Goal: Check status: Check status

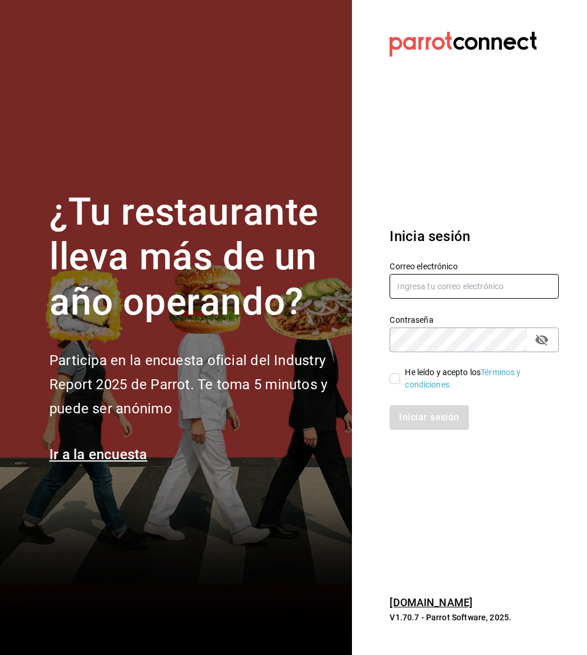
type input "[EMAIL_ADDRESS][DOMAIN_NAME]"
click at [419, 377] on div "He leído y acepto los Términos y condiciones." at bounding box center [477, 378] width 145 height 25
click at [400, 377] on input "He leído y acepto los Términos y condiciones." at bounding box center [395, 378] width 11 height 11
checkbox input "true"
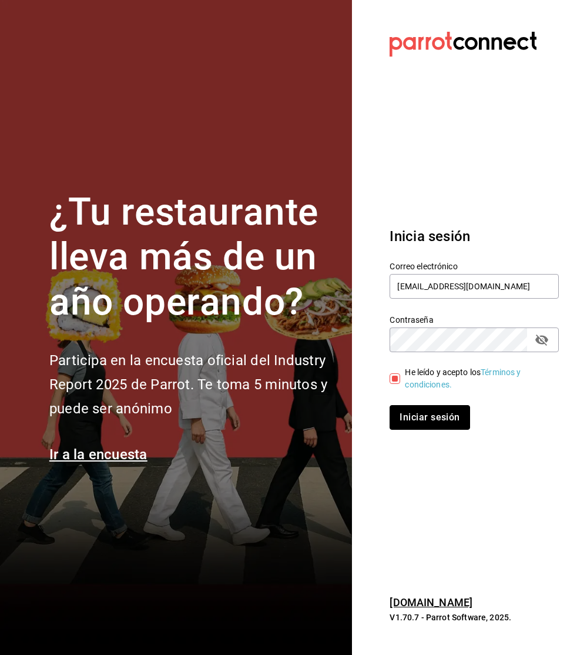
click at [434, 421] on button "Iniciar sesión" at bounding box center [430, 417] width 80 height 25
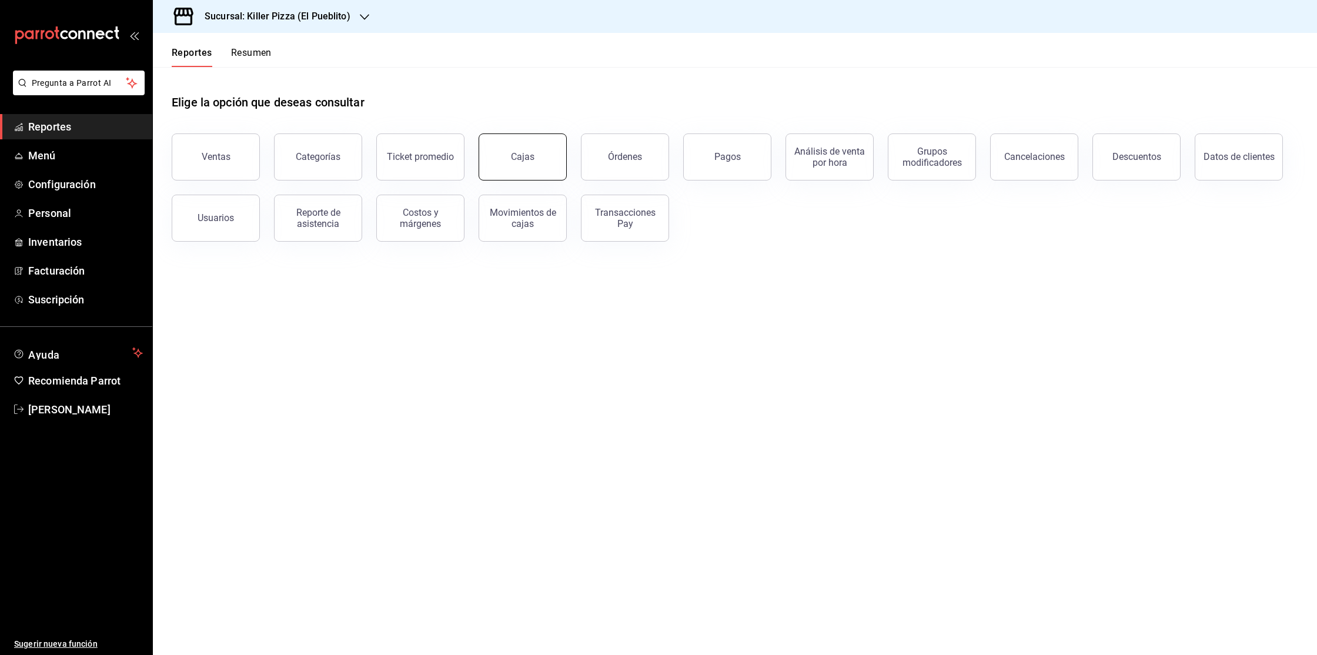
click at [520, 148] on link "Cajas" at bounding box center [522, 156] width 88 height 47
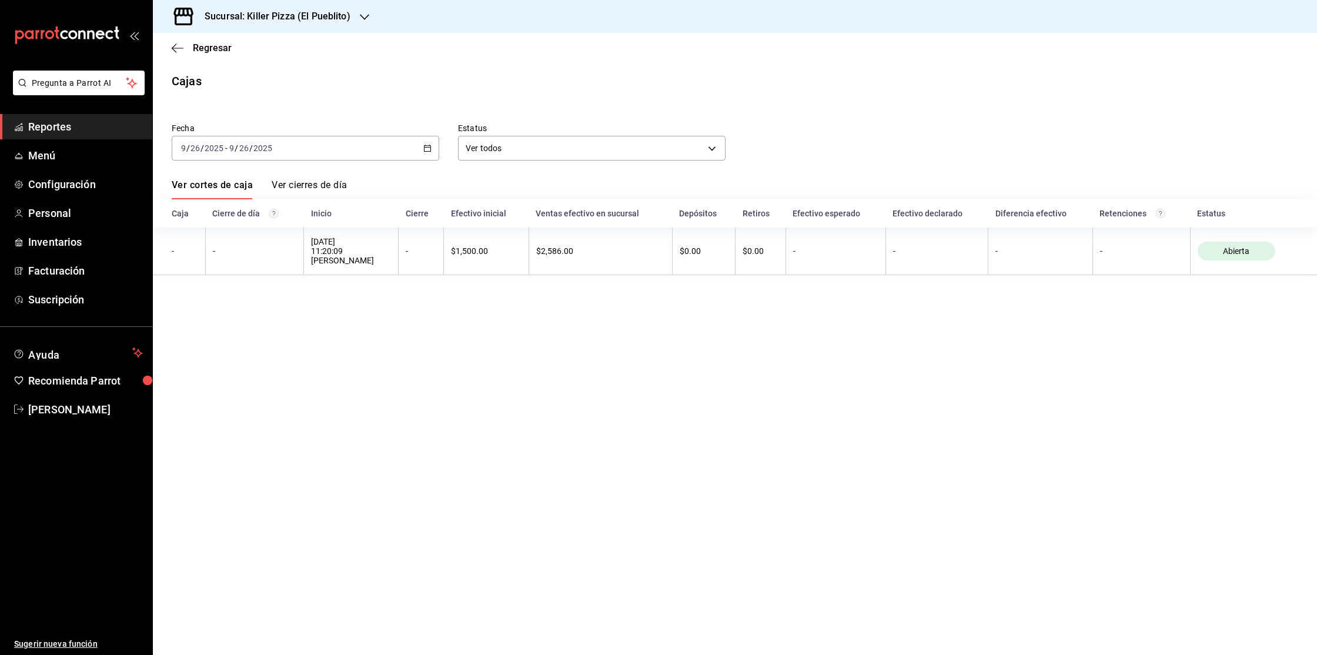
click at [432, 152] on div "2025-09-26 9 / 26 / 2025 - 2025-09-26 9 / 26 / 2025" at bounding box center [305, 148] width 267 height 25
click at [245, 316] on span "Rango de fechas" at bounding box center [227, 316] width 91 height 12
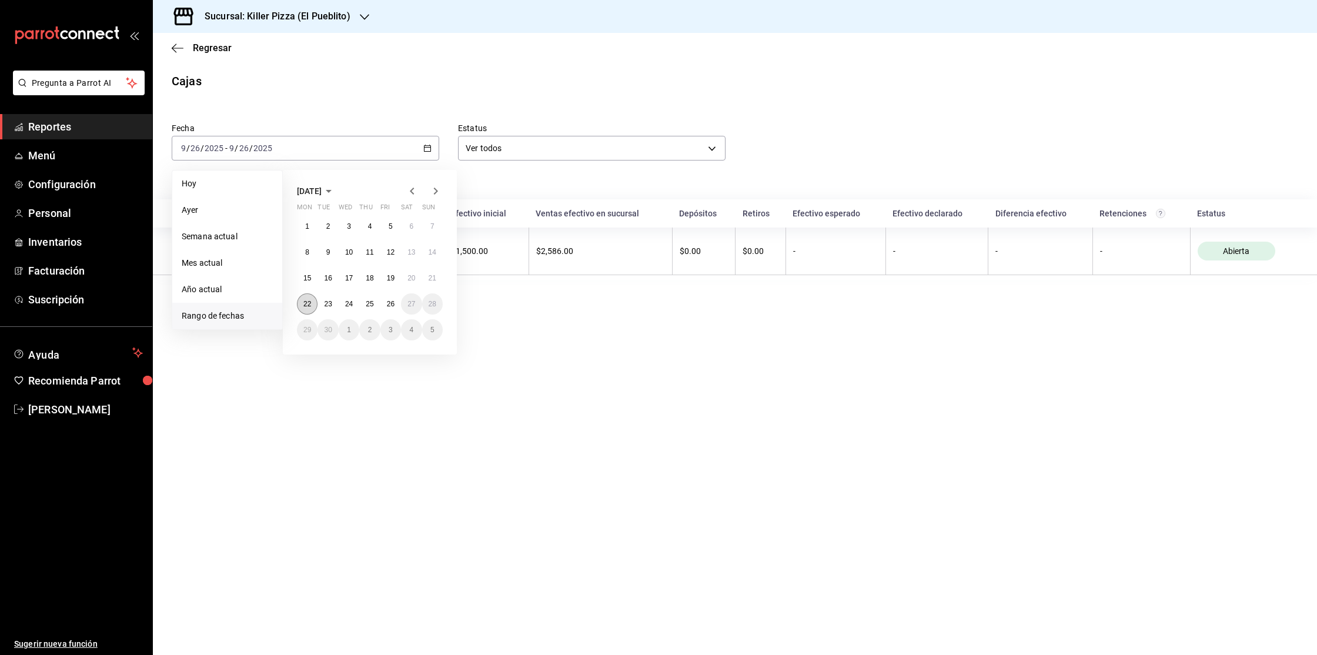
click at [303, 296] on button "22" at bounding box center [307, 303] width 21 height 21
click at [388, 301] on abbr "26" at bounding box center [391, 304] width 8 height 8
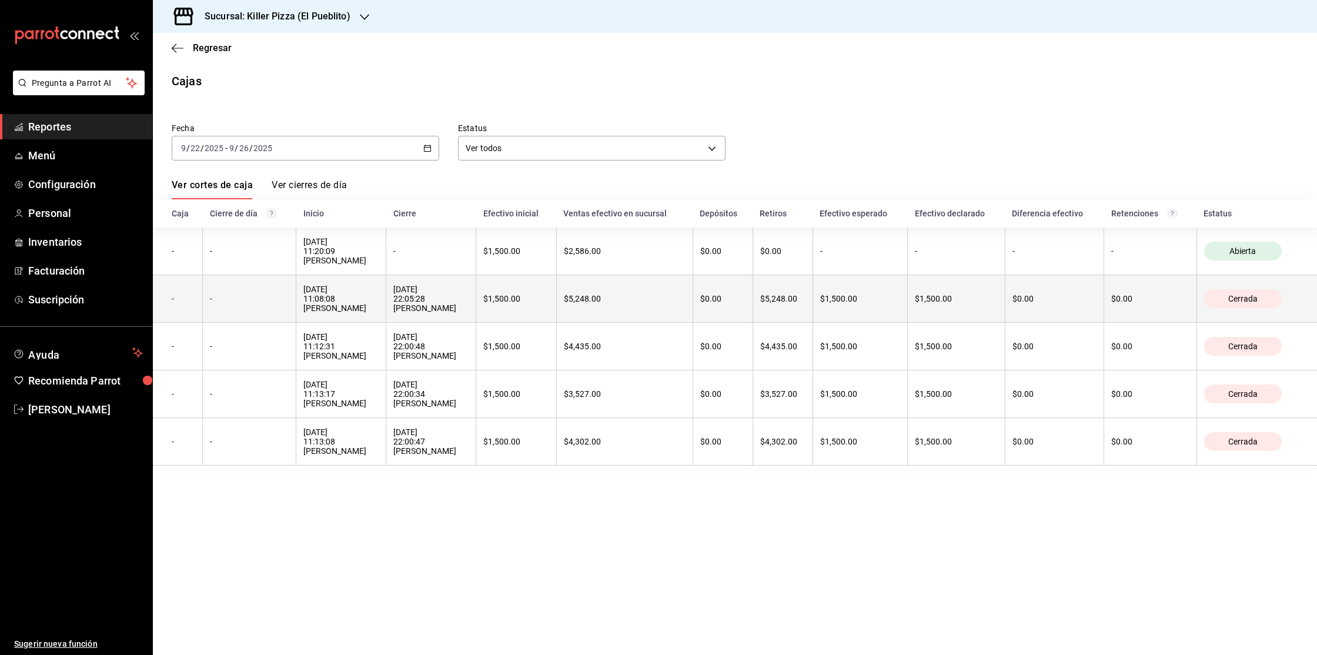
click at [614, 310] on th "$5,248.00" at bounding box center [624, 299] width 136 height 48
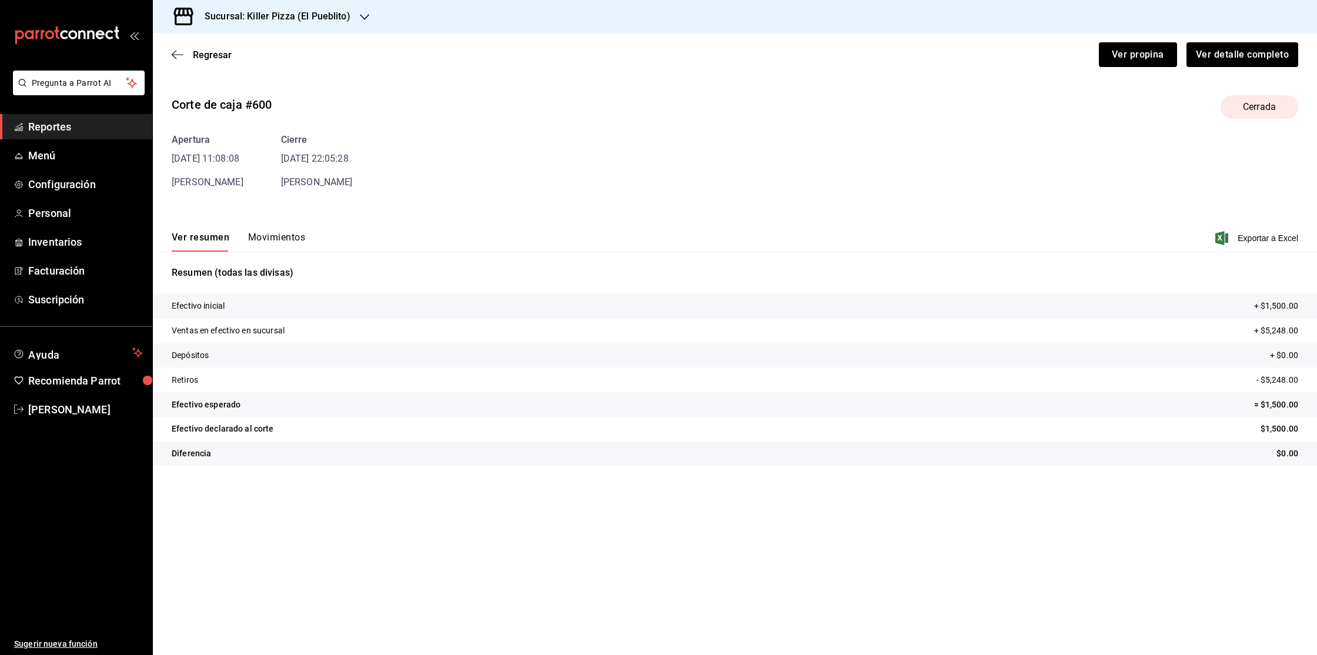
click at [264, 189] on div "Apertura 25/09/25 11:08:08 GIL GIL Cierre 25/09/25 22:05:28 GIL GIL" at bounding box center [735, 161] width 1126 height 56
click at [286, 233] on button "Movimientos" at bounding box center [276, 242] width 57 height 20
